Goal: Task Accomplishment & Management: Complete application form

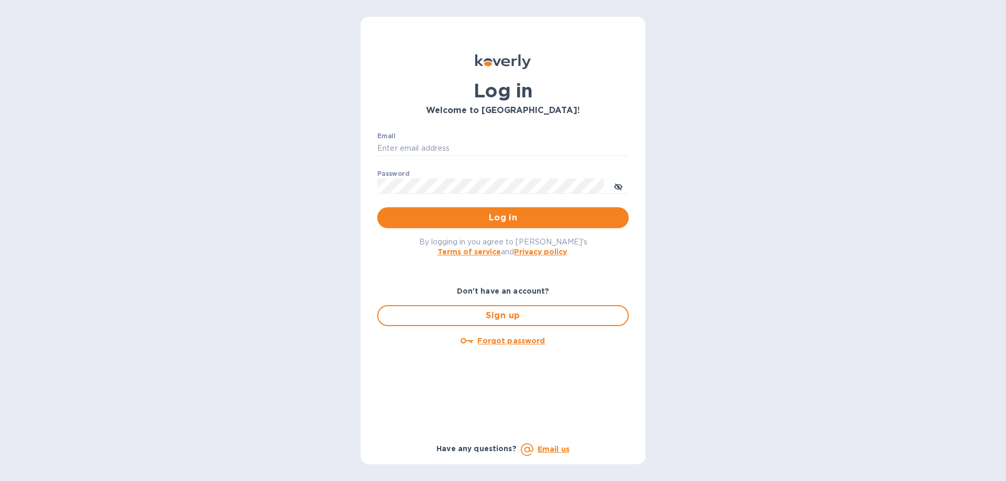
type input "[EMAIL_ADDRESS][DOMAIN_NAME]"
click at [432, 210] on button "Log in" at bounding box center [502, 217] width 251 height 21
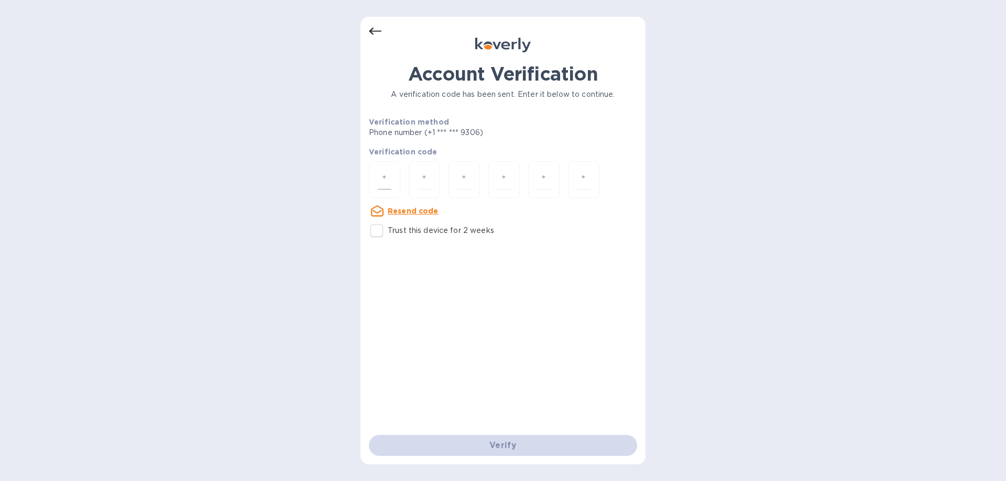
click at [383, 181] on input "number" at bounding box center [385, 179] width 14 height 19
type input "1"
type input "7"
type input "3"
type input "0"
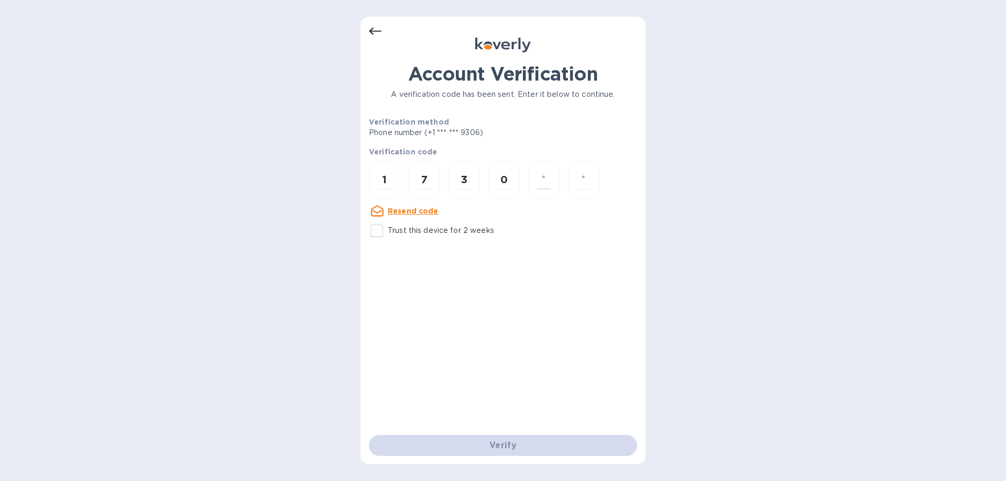
type input "5"
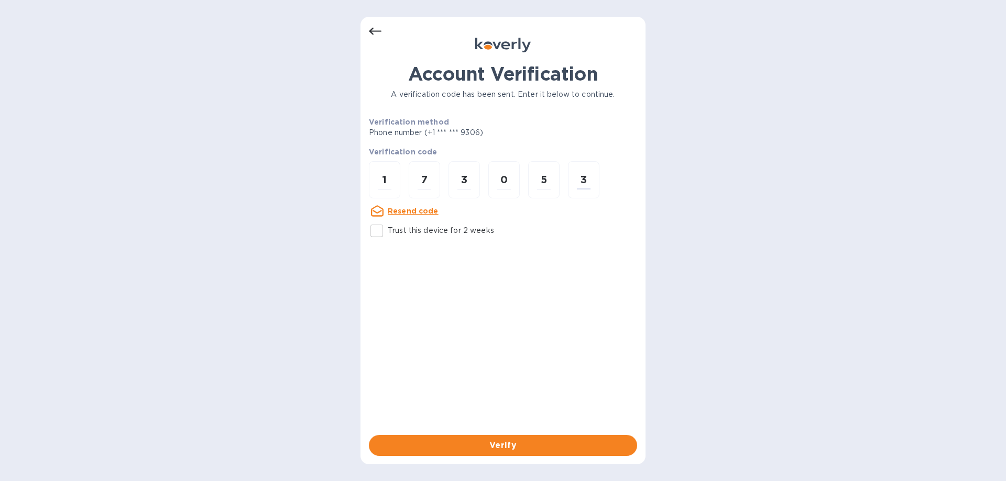
type input "3"
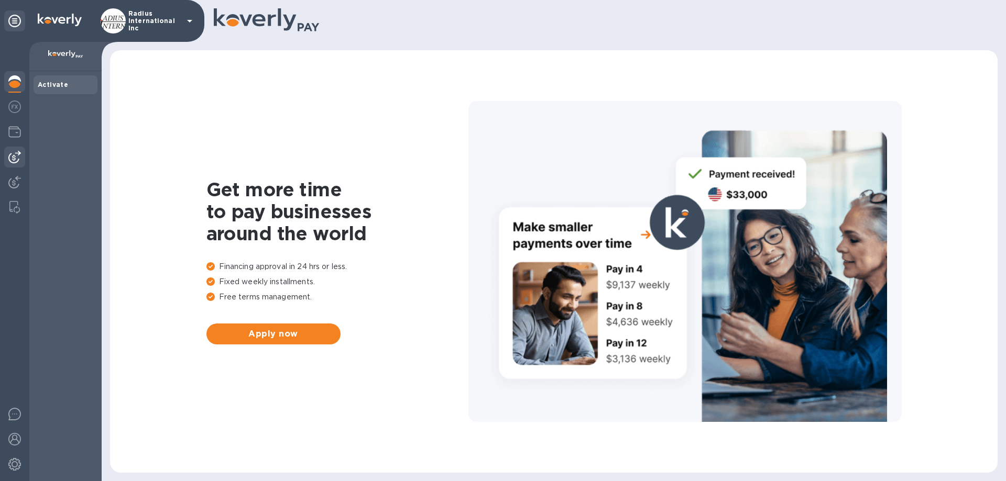
click at [13, 148] on div at bounding box center [14, 157] width 21 height 21
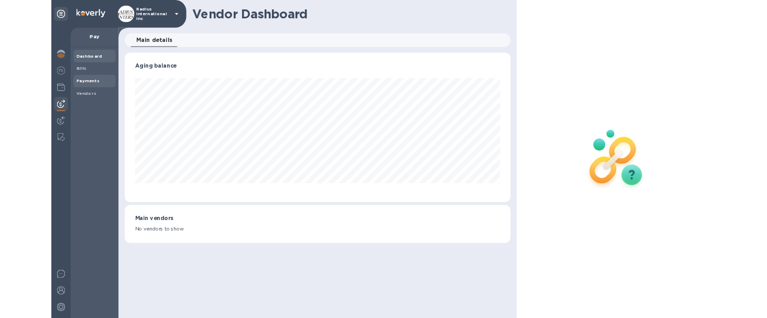
scroll to position [226, 583]
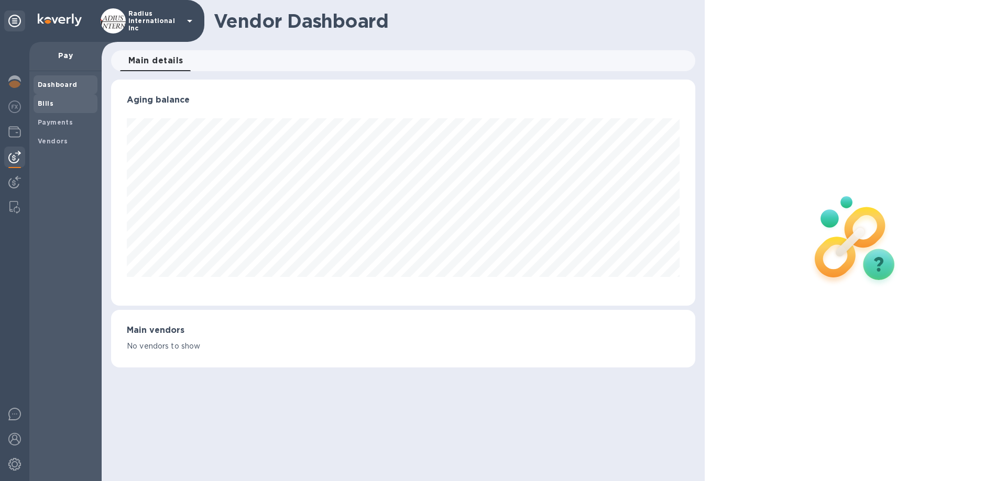
click at [60, 107] on span "Bills" at bounding box center [66, 103] width 56 height 10
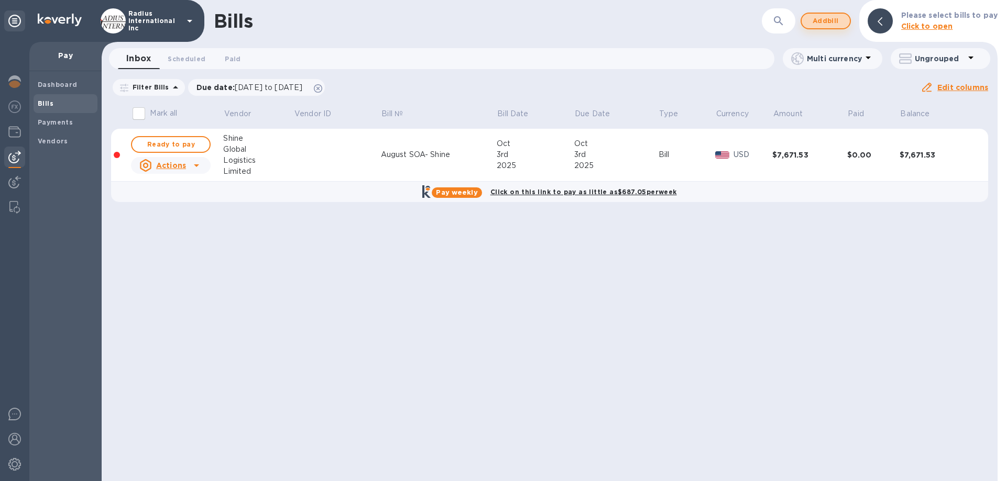
click at [828, 19] on span "Add bill" at bounding box center [825, 21] width 31 height 13
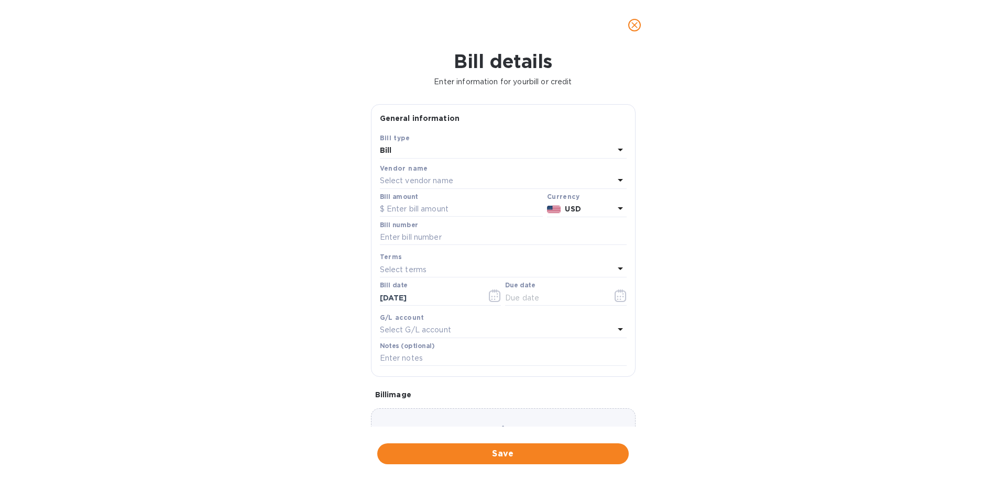
click at [433, 183] on p "Select vendor name" at bounding box center [416, 180] width 73 height 11
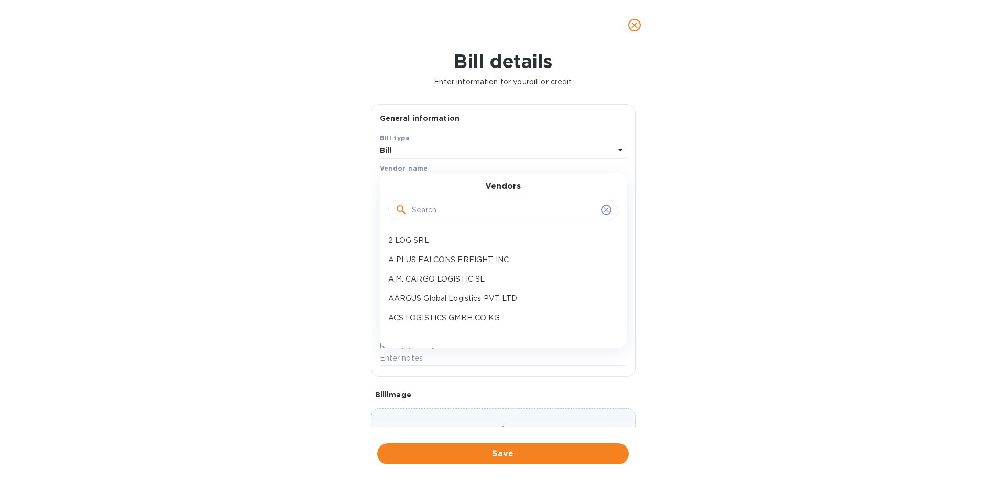
click at [448, 205] on input "text" at bounding box center [504, 211] width 185 height 16
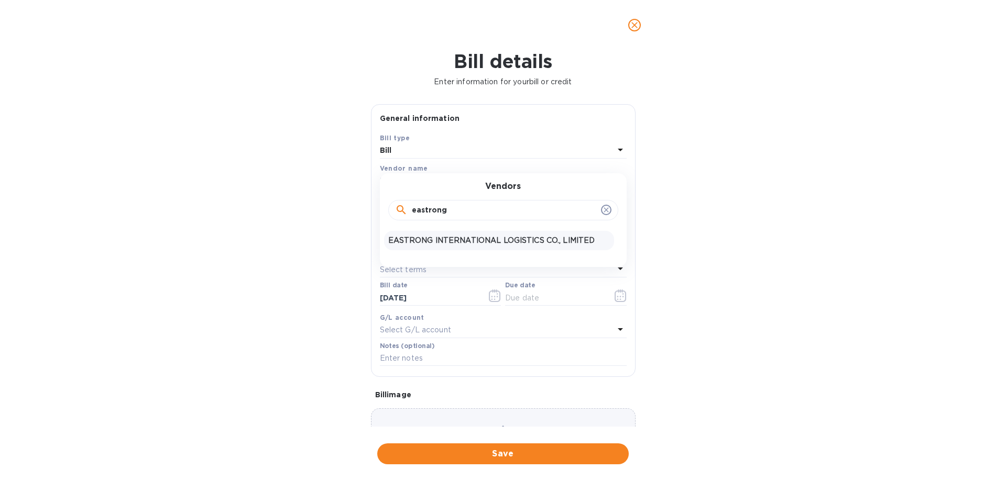
type input "eastrong"
click at [428, 237] on p "EASTRONG INTERNATIONAL LOGISTICS CO., LIMITED" at bounding box center [499, 240] width 222 height 11
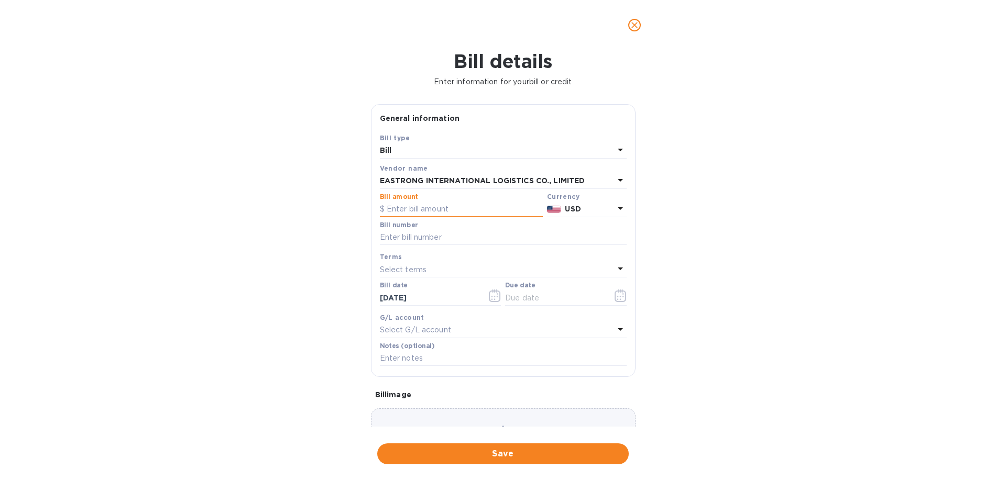
click at [431, 211] on input "text" at bounding box center [461, 210] width 163 height 16
type input "4,787"
type input "August SOA"
drag, startPoint x: 536, startPoint y: 300, endPoint x: 550, endPoint y: 300, distance: 14.7
click at [536, 300] on input "text" at bounding box center [554, 298] width 99 height 16
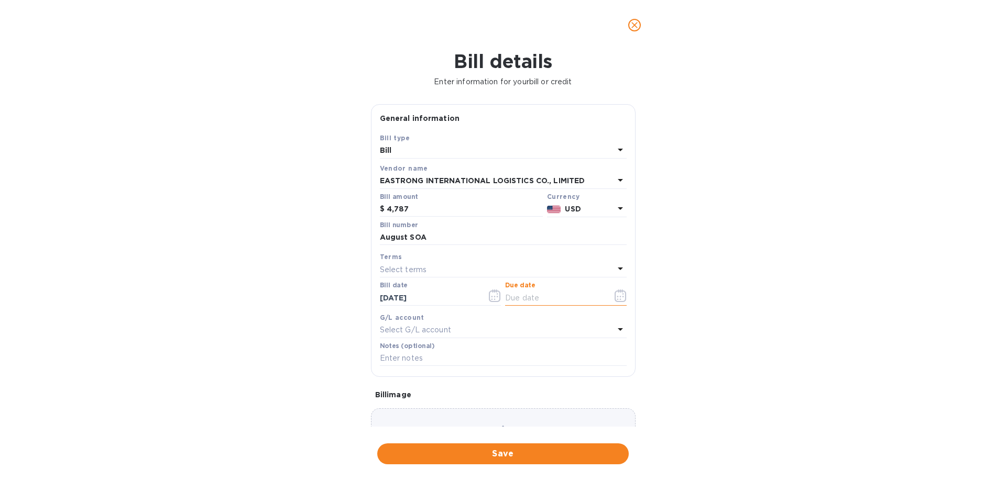
click at [619, 295] on icon "button" at bounding box center [620, 296] width 12 height 13
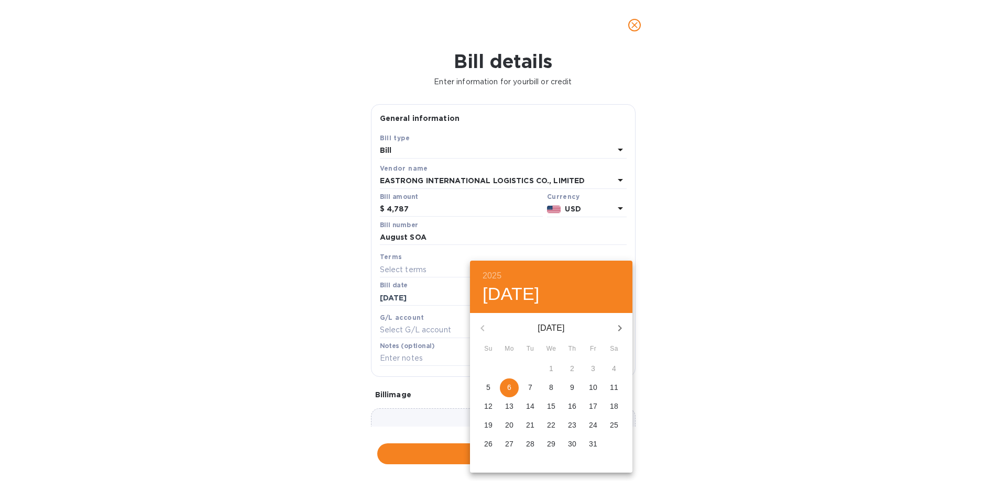
click at [513, 384] on span "6" at bounding box center [509, 387] width 19 height 10
type input "[DATE]"
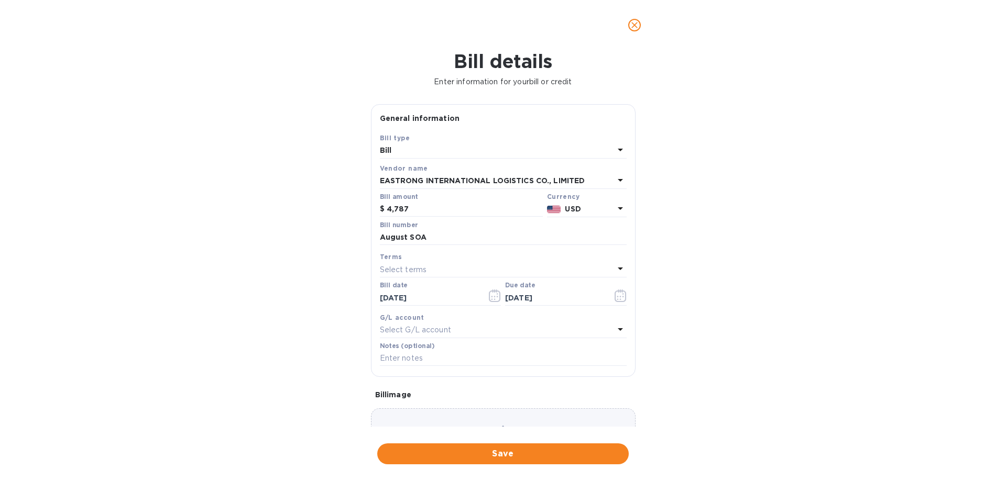
drag, startPoint x: 837, startPoint y: 373, endPoint x: 687, endPoint y: 425, distance: 158.8
click at [824, 377] on div "2025 Mon, Oct [DATE] Mo Tu We Th Fr Sa 28 29 30 1 2 3 4 5 6 7 8 9 10 11 12 13 1…" at bounding box center [503, 240] width 1006 height 481
click at [594, 450] on span "Save" at bounding box center [502, 454] width 235 height 13
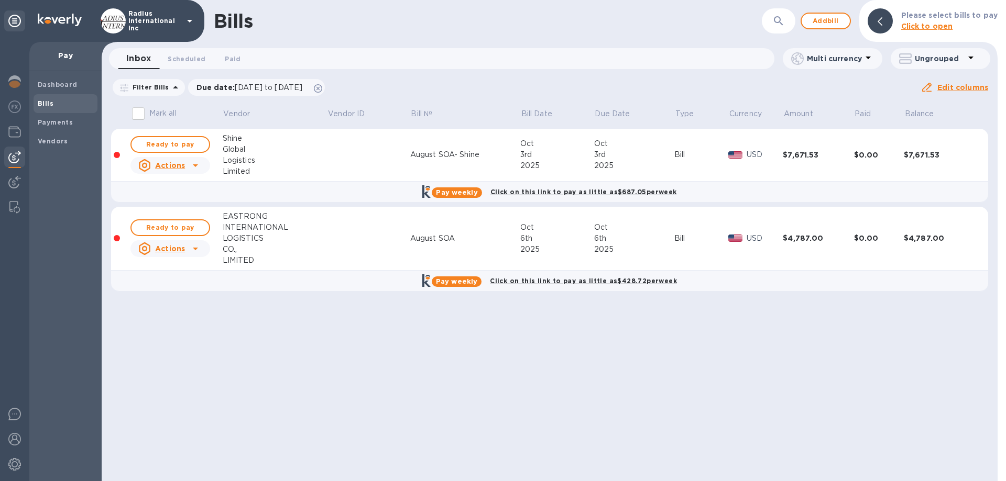
click at [171, 228] on span "Ready to pay" at bounding box center [170, 228] width 61 height 13
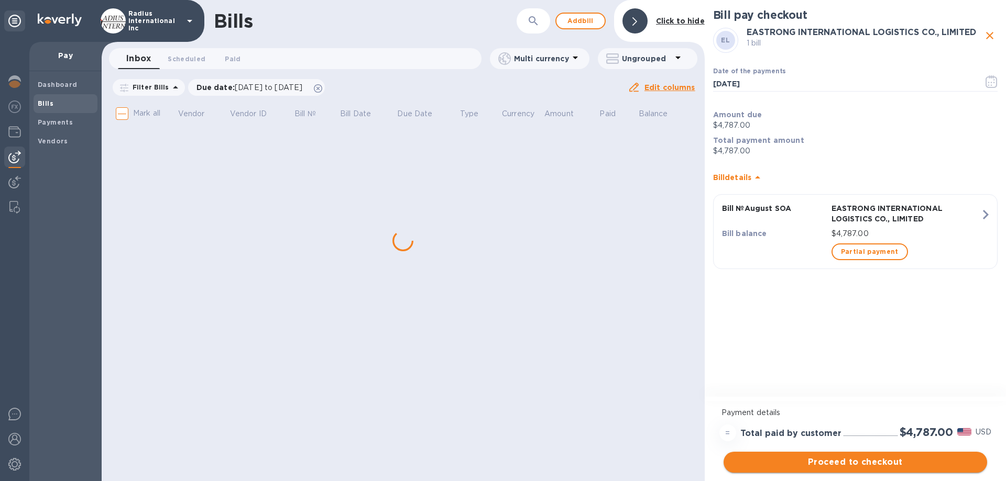
click at [905, 461] on span "Proceed to checkout" at bounding box center [855, 462] width 247 height 13
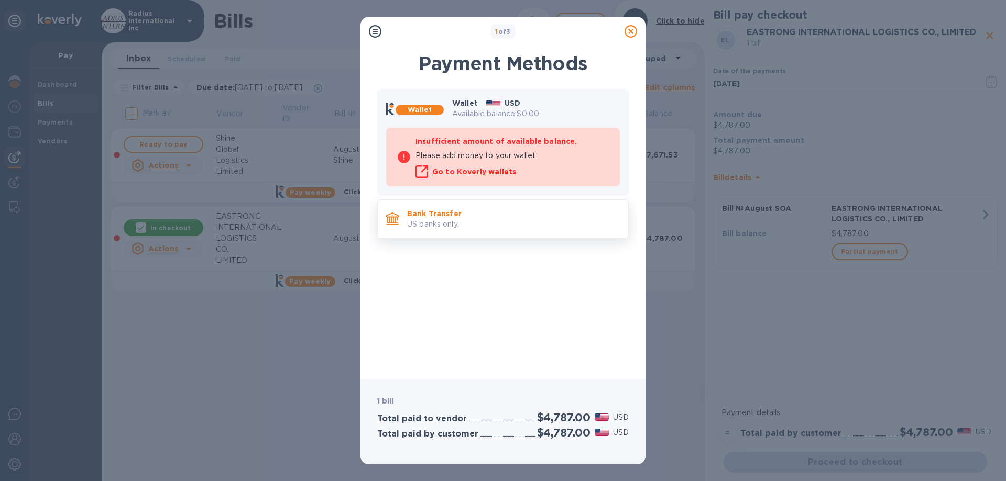
click at [464, 219] on p "US banks only." at bounding box center [513, 224] width 213 height 11
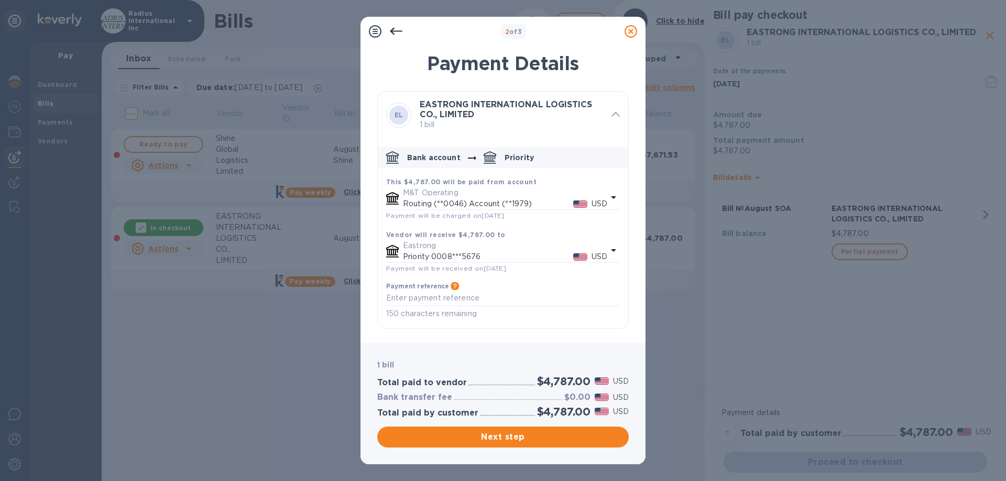
drag, startPoint x: 564, startPoint y: 432, endPoint x: 703, endPoint y: 429, distance: 139.3
click at [564, 432] on span "Next step" at bounding box center [502, 437] width 235 height 13
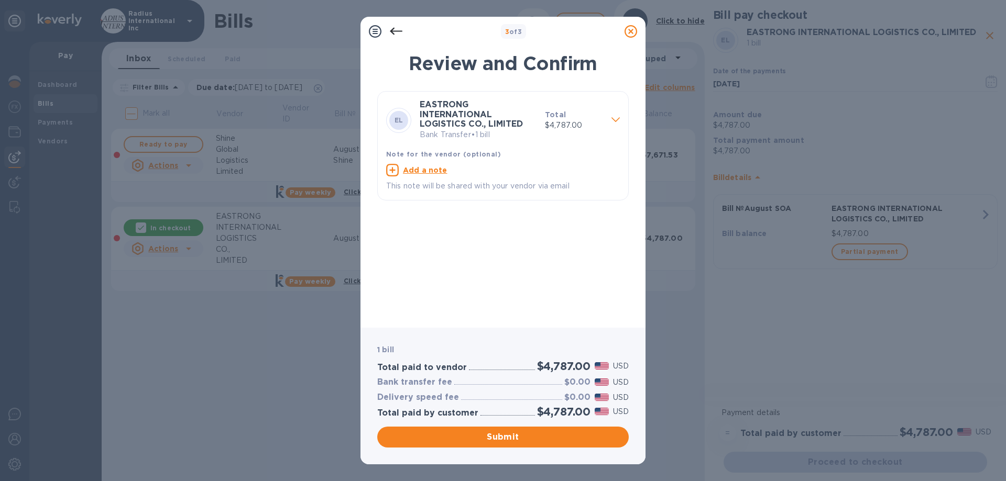
click at [538, 437] on span "Submit" at bounding box center [502, 437] width 235 height 13
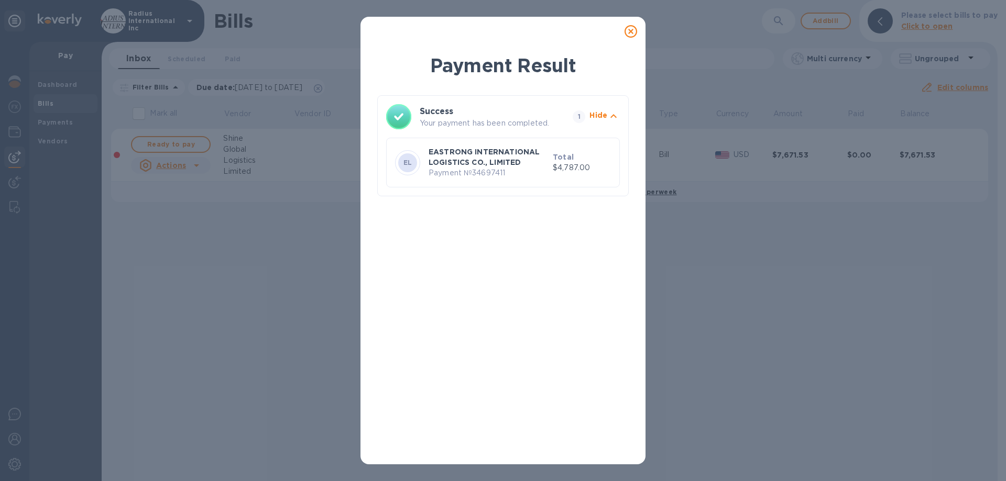
click at [632, 27] on icon at bounding box center [630, 31] width 13 height 13
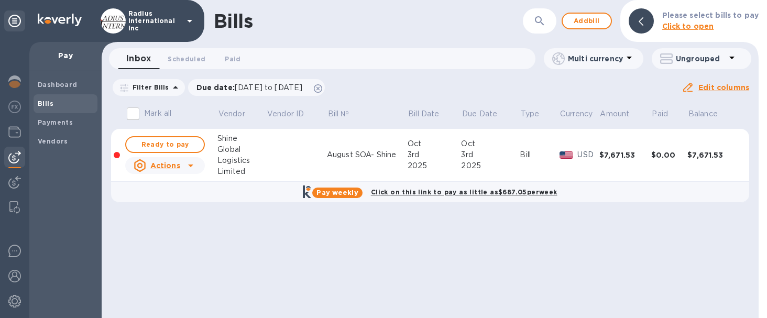
drag, startPoint x: 169, startPoint y: 144, endPoint x: 248, endPoint y: 155, distance: 79.8
click at [169, 144] on span "Ready to pay" at bounding box center [165, 144] width 61 height 13
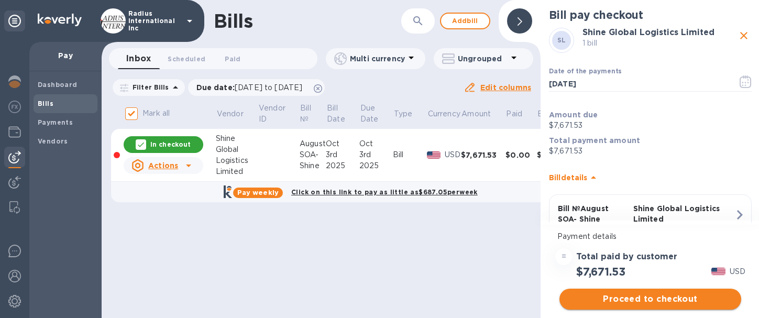
click at [629, 299] on span "Proceed to checkout" at bounding box center [650, 299] width 165 height 13
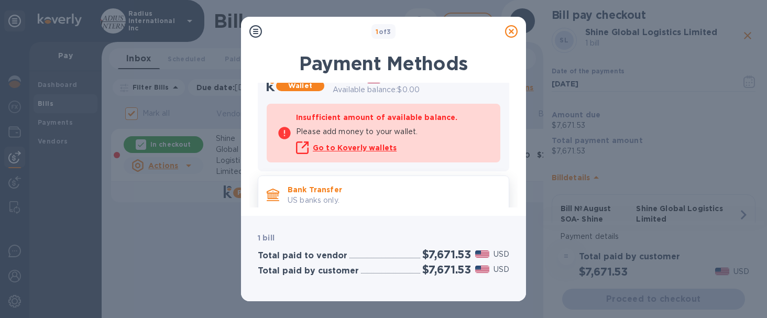
scroll to position [36, 0]
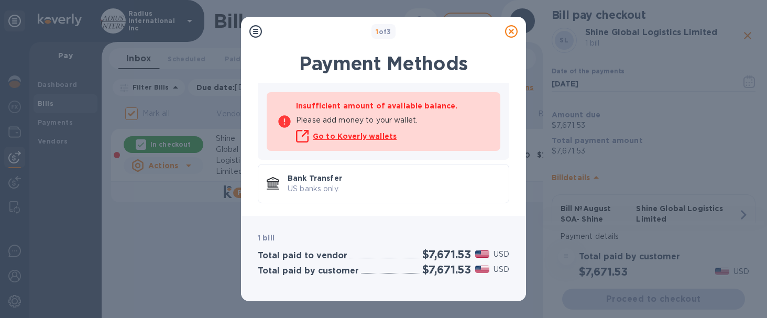
drag, startPoint x: 396, startPoint y: 185, endPoint x: 422, endPoint y: 176, distance: 27.3
click at [396, 185] on p "US banks only." at bounding box center [394, 188] width 213 height 11
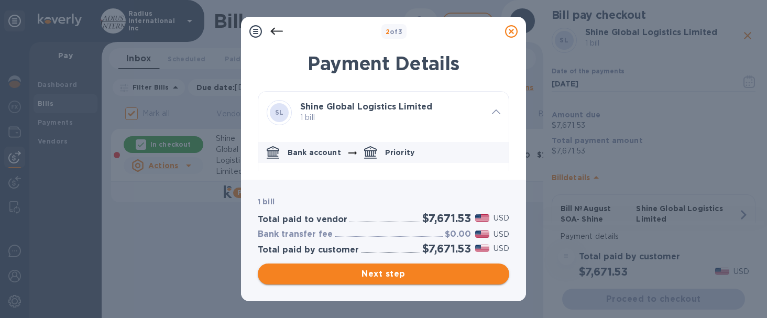
click at [392, 272] on span "Next step" at bounding box center [383, 274] width 235 height 13
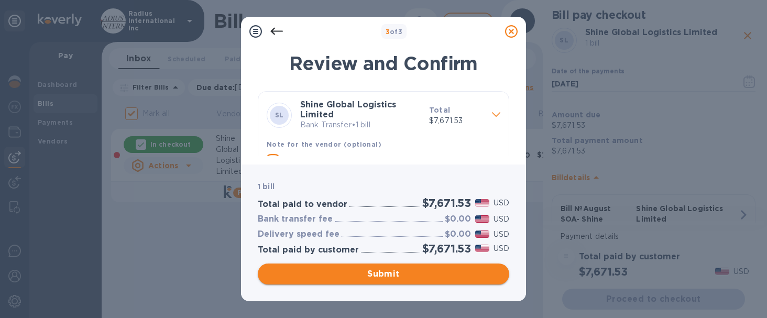
click at [407, 281] on button "Submit" at bounding box center [383, 273] width 251 height 21
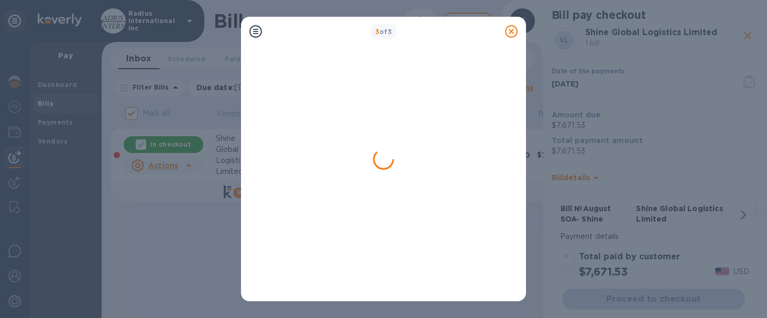
checkbox input "false"
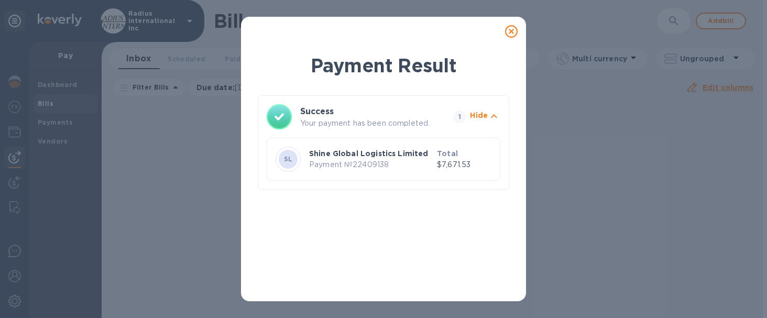
click at [513, 29] on icon at bounding box center [511, 31] width 13 height 13
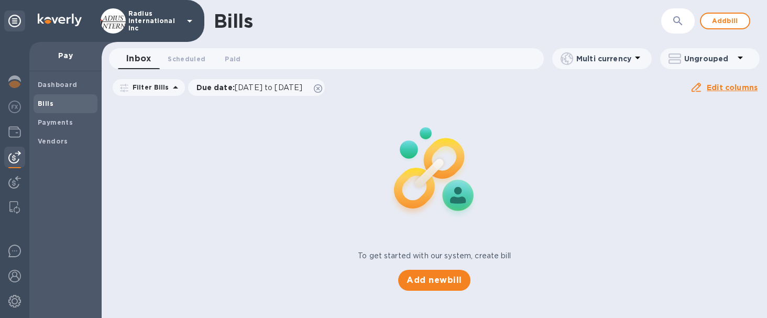
click at [59, 104] on span "Bills" at bounding box center [66, 103] width 56 height 10
click at [428, 282] on span "Add new bill" at bounding box center [433, 280] width 55 height 13
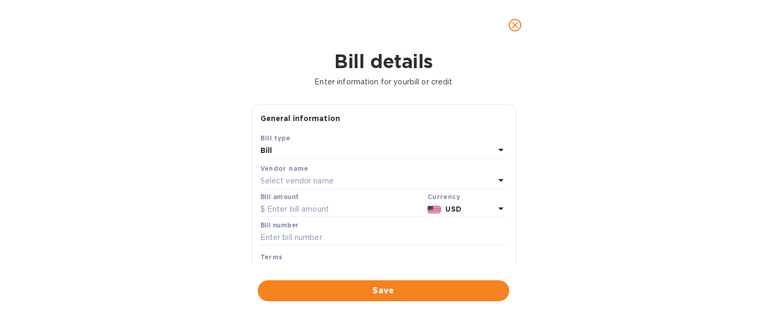
click at [318, 182] on p "Select vendor name" at bounding box center [296, 180] width 73 height 11
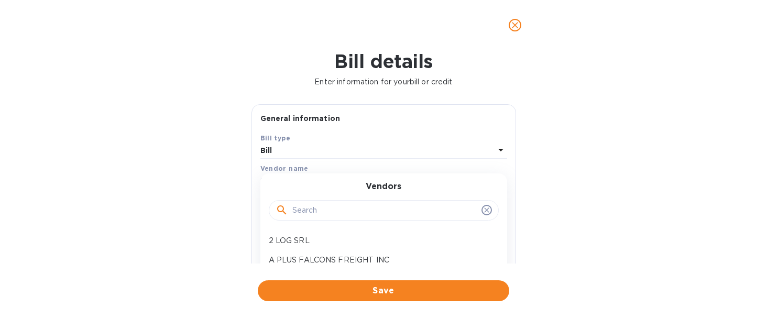
click at [323, 212] on input "text" at bounding box center [384, 211] width 185 height 16
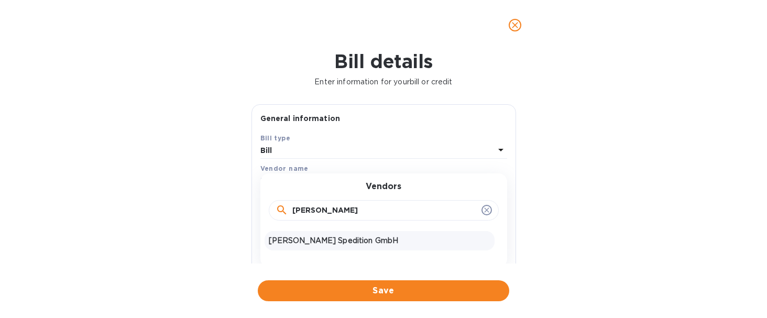
type input "[PERSON_NAME]"
click at [307, 239] on p "[PERSON_NAME] Spedition GmbH" at bounding box center [380, 240] width 222 height 11
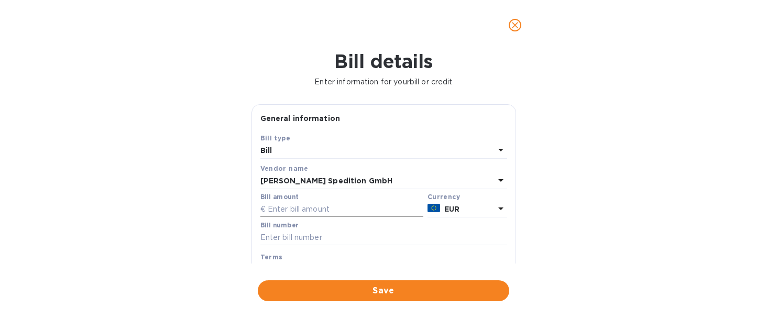
click at [321, 210] on input "text" at bounding box center [341, 210] width 163 height 16
click at [338, 206] on input "text" at bounding box center [341, 210] width 163 height 16
type input "3,760.68"
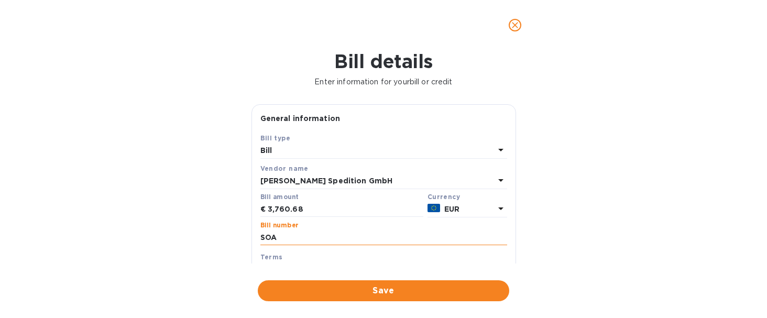
type input "SOA"
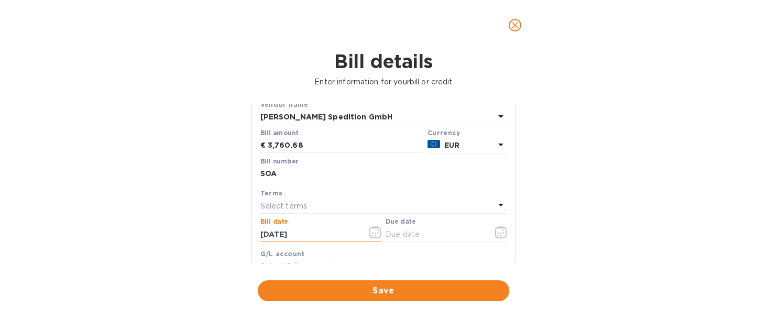
scroll to position [0, 0]
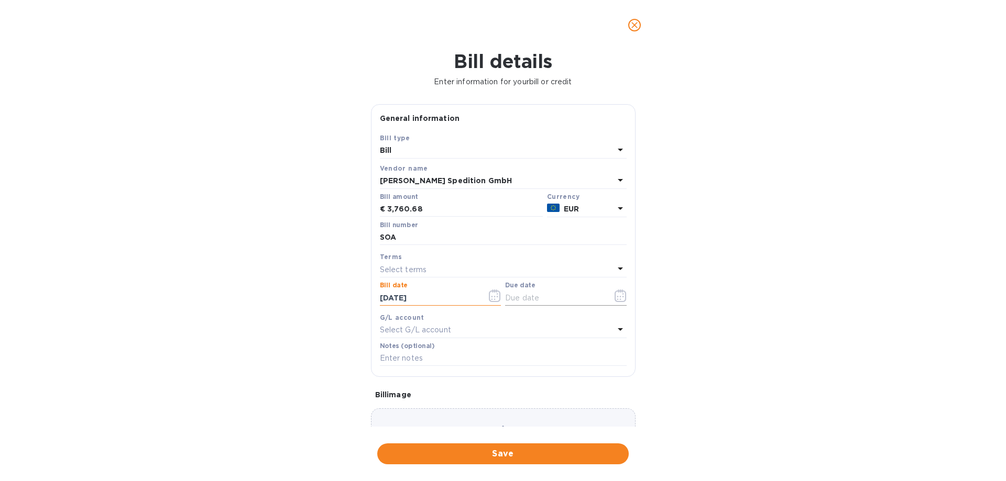
click at [546, 301] on input "text" at bounding box center [554, 298] width 99 height 16
click at [614, 298] on icon "button" at bounding box center [620, 296] width 12 height 13
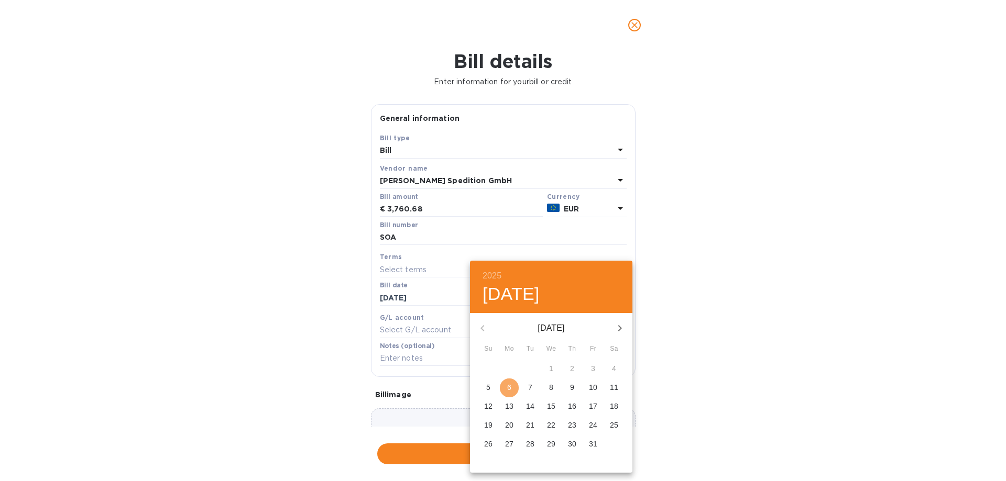
click at [511, 387] on span "6" at bounding box center [509, 387] width 19 height 10
type input "[DATE]"
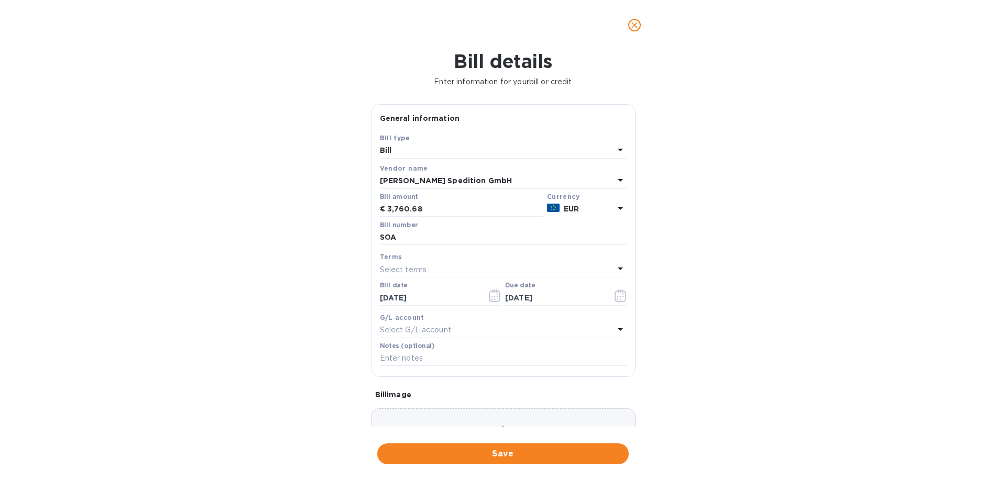
drag, startPoint x: 755, startPoint y: 352, endPoint x: 540, endPoint y: 447, distance: 234.7
click at [754, 353] on div "2025 Mon, Oct [DATE] Mo Tu We Th Fr Sa 28 29 30 1 2 3 4 5 6 7 8 9 10 11 12 13 1…" at bounding box center [503, 240] width 1006 height 481
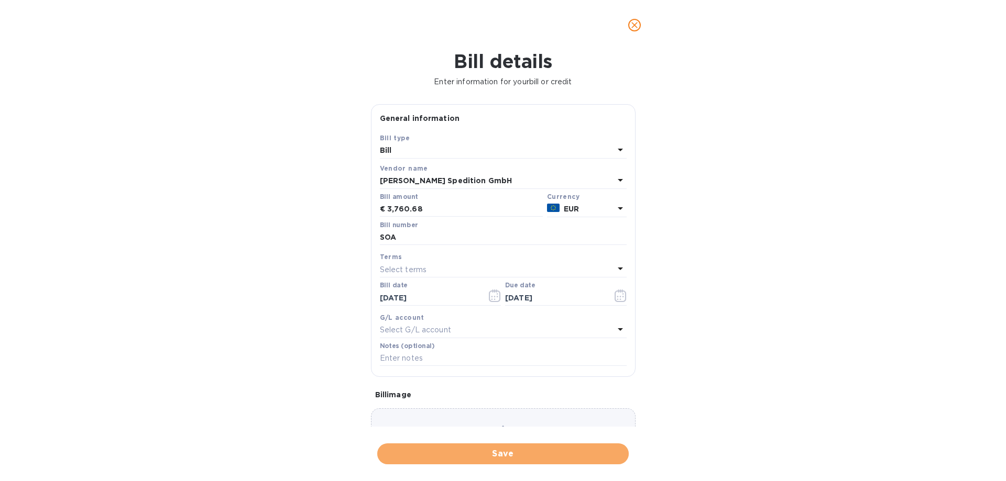
drag, startPoint x: 535, startPoint y: 450, endPoint x: 525, endPoint y: 155, distance: 296.1
click at [535, 450] on span "Save" at bounding box center [502, 454] width 235 height 13
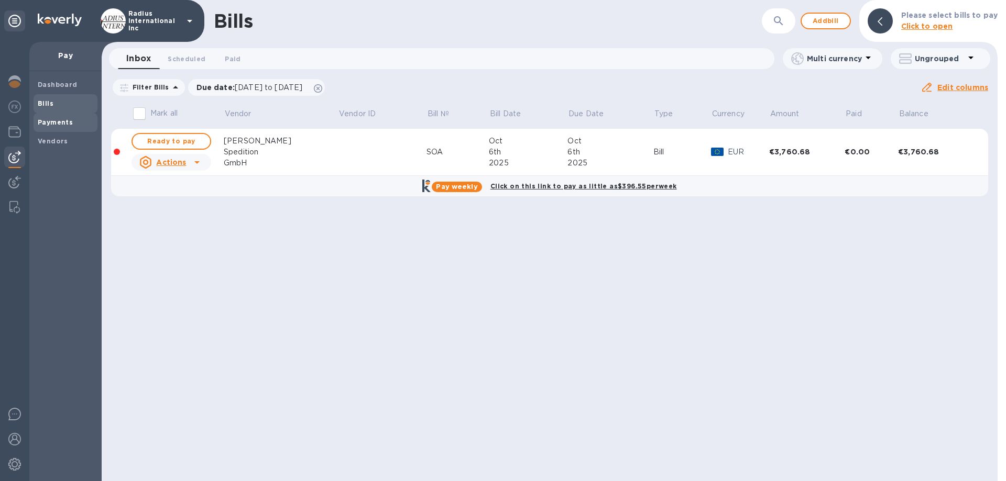
click at [48, 126] on span "Payments" at bounding box center [55, 122] width 35 height 10
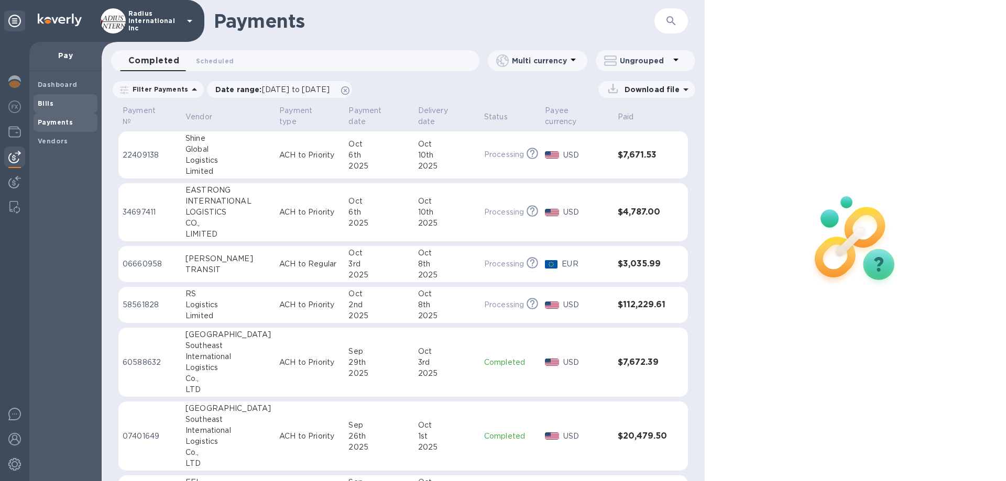
drag, startPoint x: 67, startPoint y: 103, endPoint x: 124, endPoint y: 107, distance: 57.2
click at [69, 103] on span "Bills" at bounding box center [66, 103] width 56 height 10
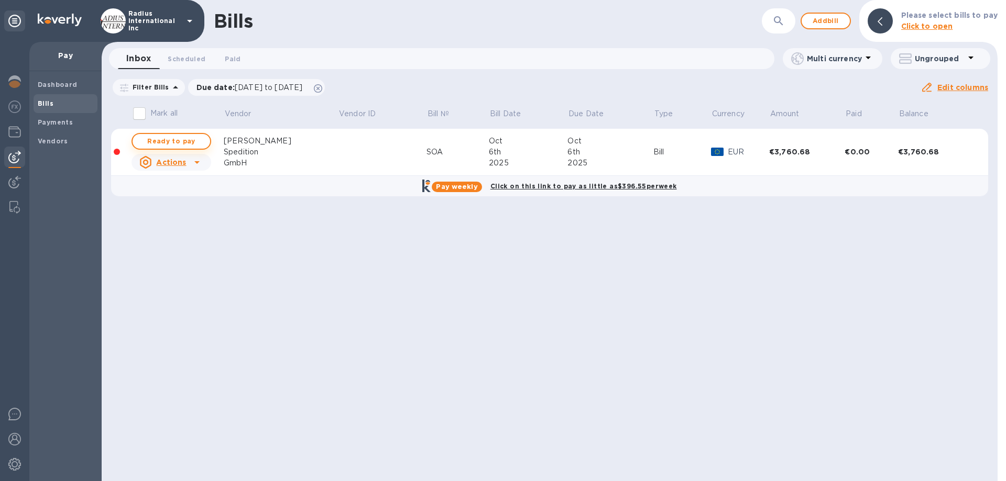
click at [193, 145] on span "Ready to pay" at bounding box center [171, 141] width 61 height 13
checkbox input "true"
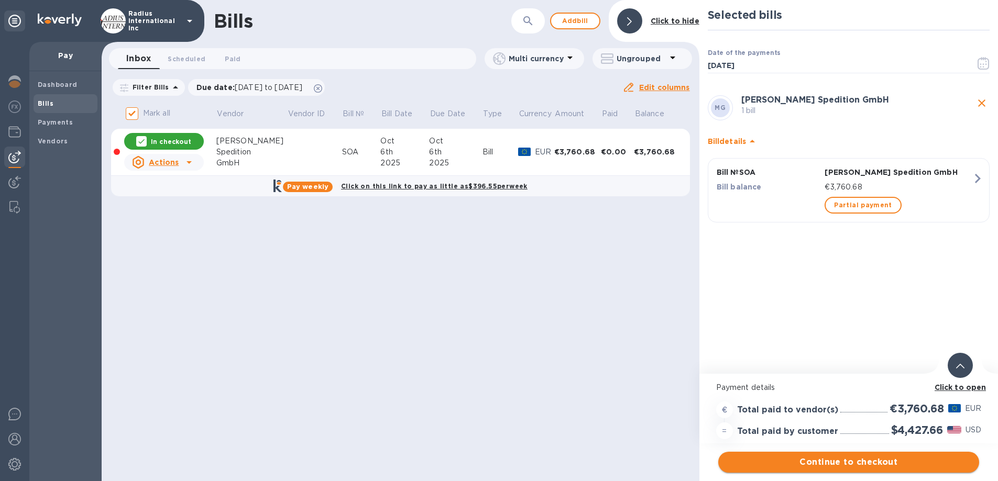
click at [818, 464] on span "Continue to checkout" at bounding box center [848, 462] width 244 height 13
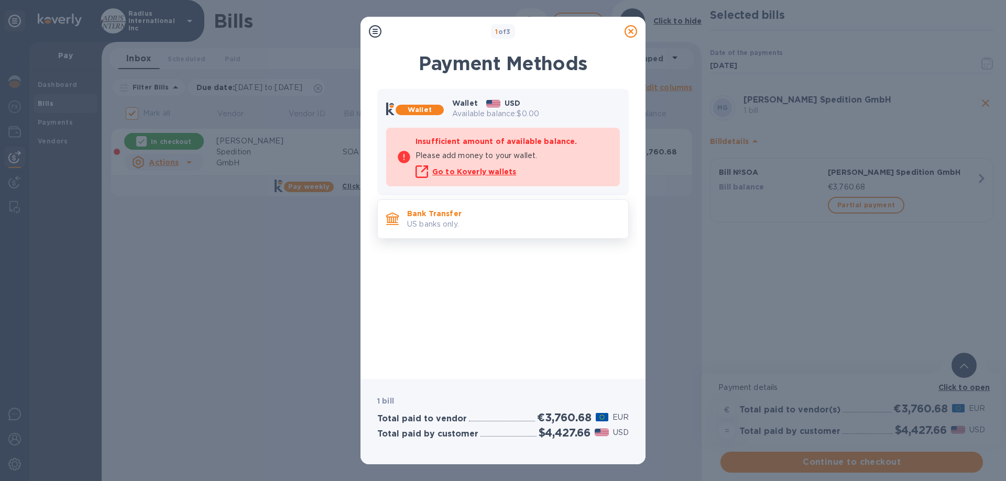
click at [520, 231] on div "Bank Transfer US banks only." at bounding box center [513, 219] width 221 height 30
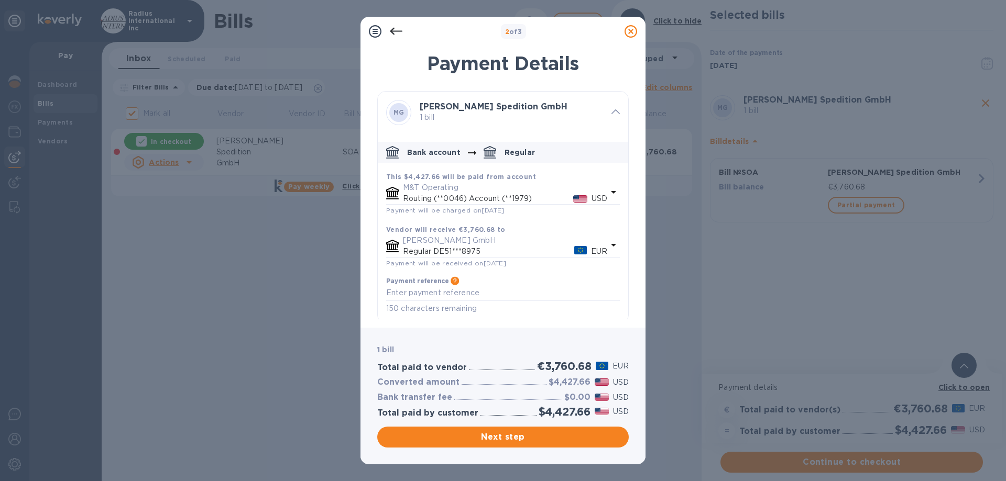
drag, startPoint x: 568, startPoint y: 434, endPoint x: 578, endPoint y: 379, distance: 56.4
click at [568, 434] on span "Next step" at bounding box center [502, 437] width 235 height 13
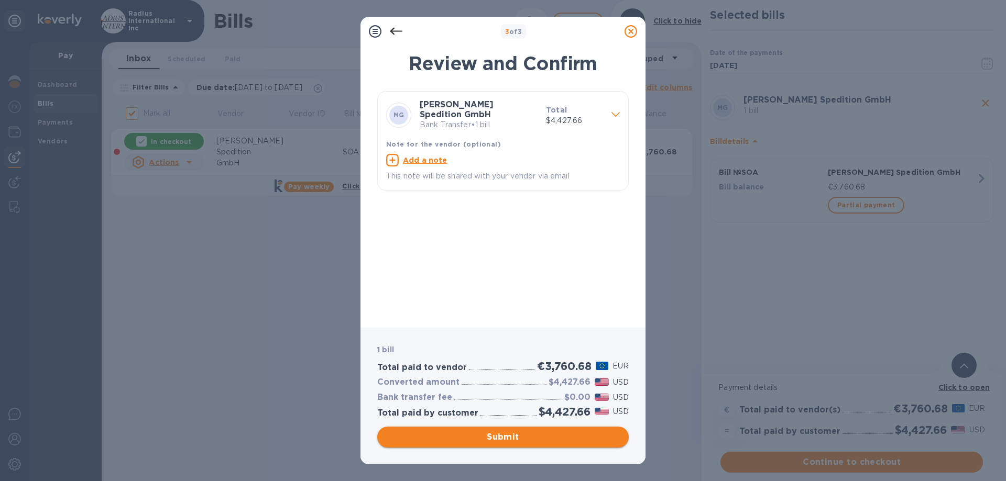
click at [556, 440] on span "Submit" at bounding box center [502, 437] width 235 height 13
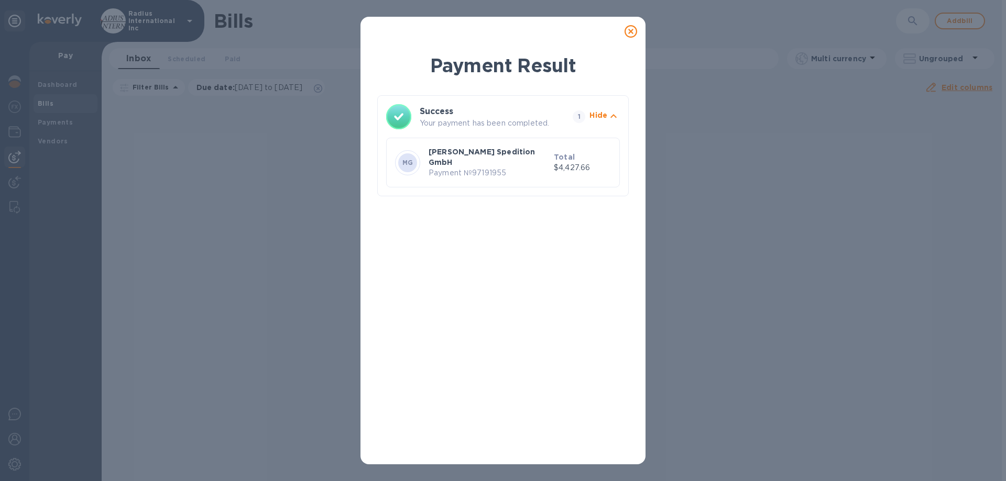
drag, startPoint x: 629, startPoint y: 31, endPoint x: 686, endPoint y: 43, distance: 57.7
click at [629, 31] on icon at bounding box center [630, 31] width 13 height 13
